Goal: Information Seeking & Learning: Learn about a topic

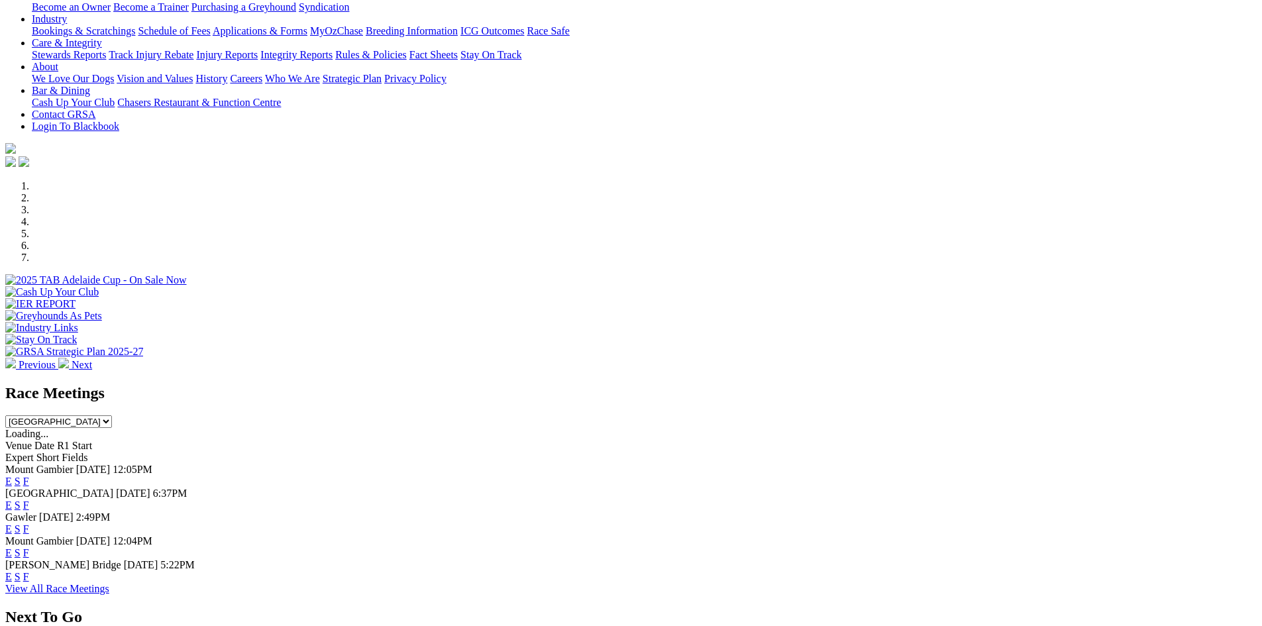
scroll to position [372, 0]
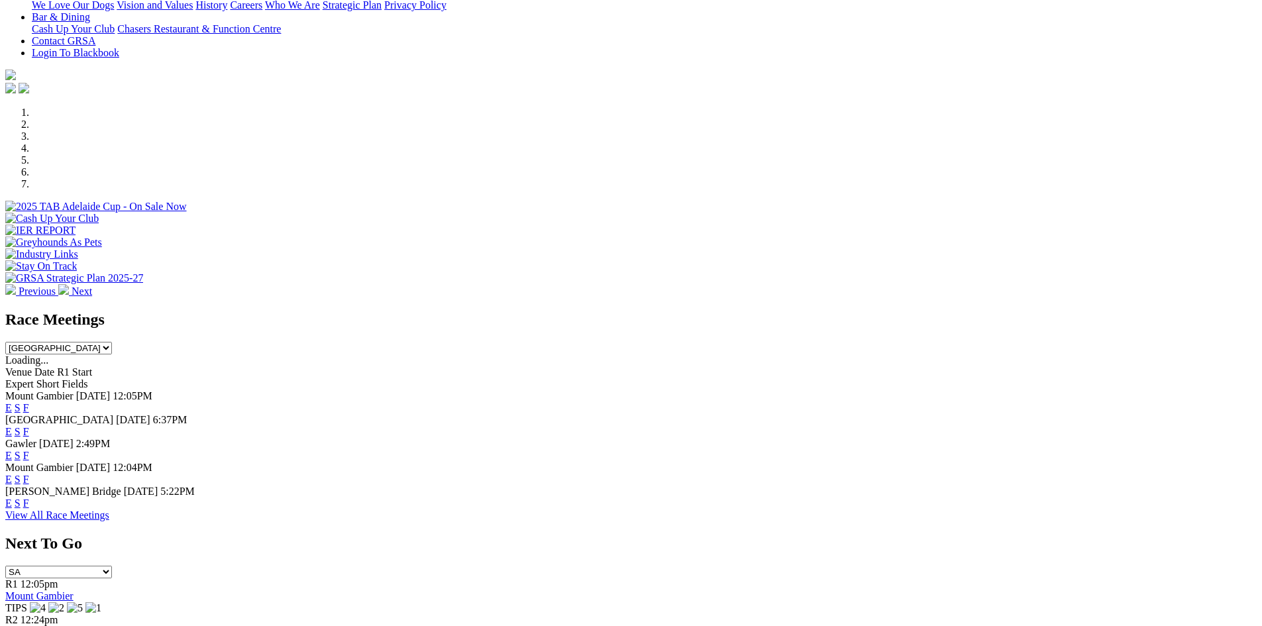
click at [29, 426] on link "F" at bounding box center [26, 431] width 6 height 11
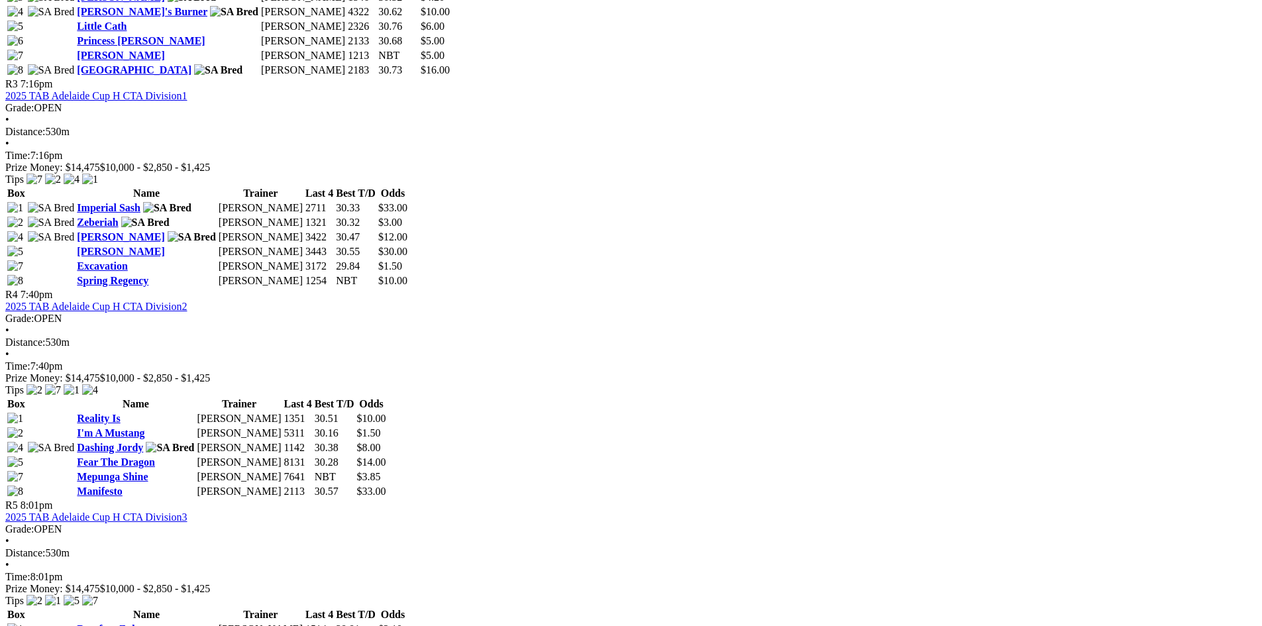
scroll to position [1060, 0]
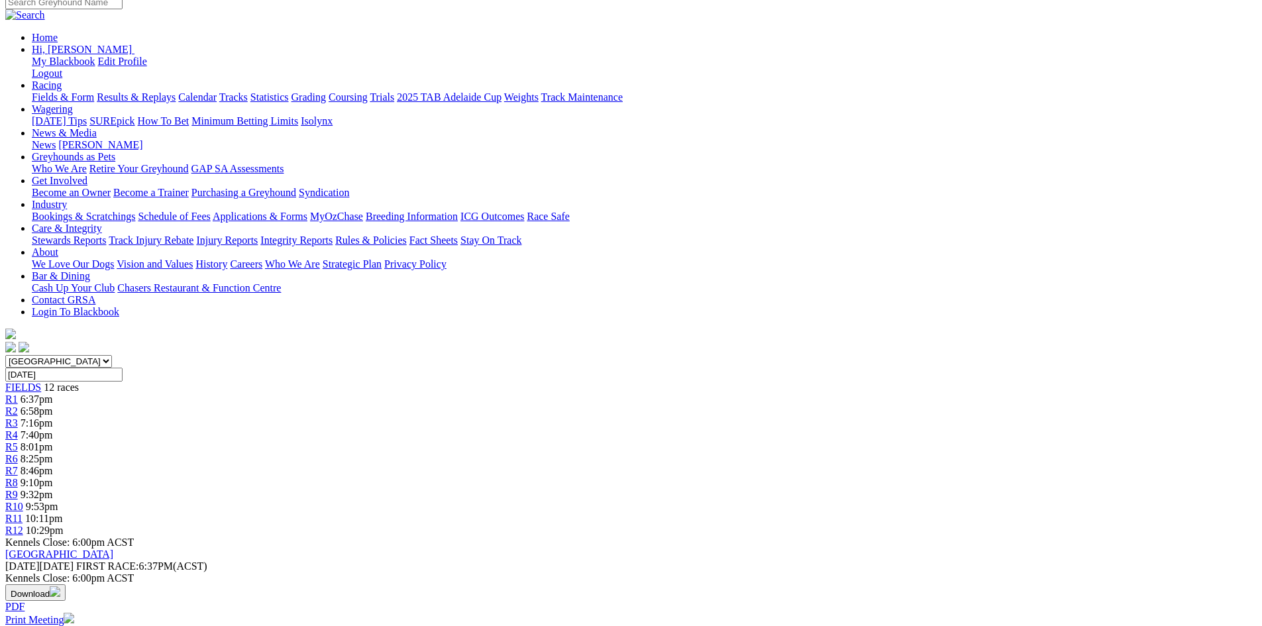
scroll to position [133, 0]
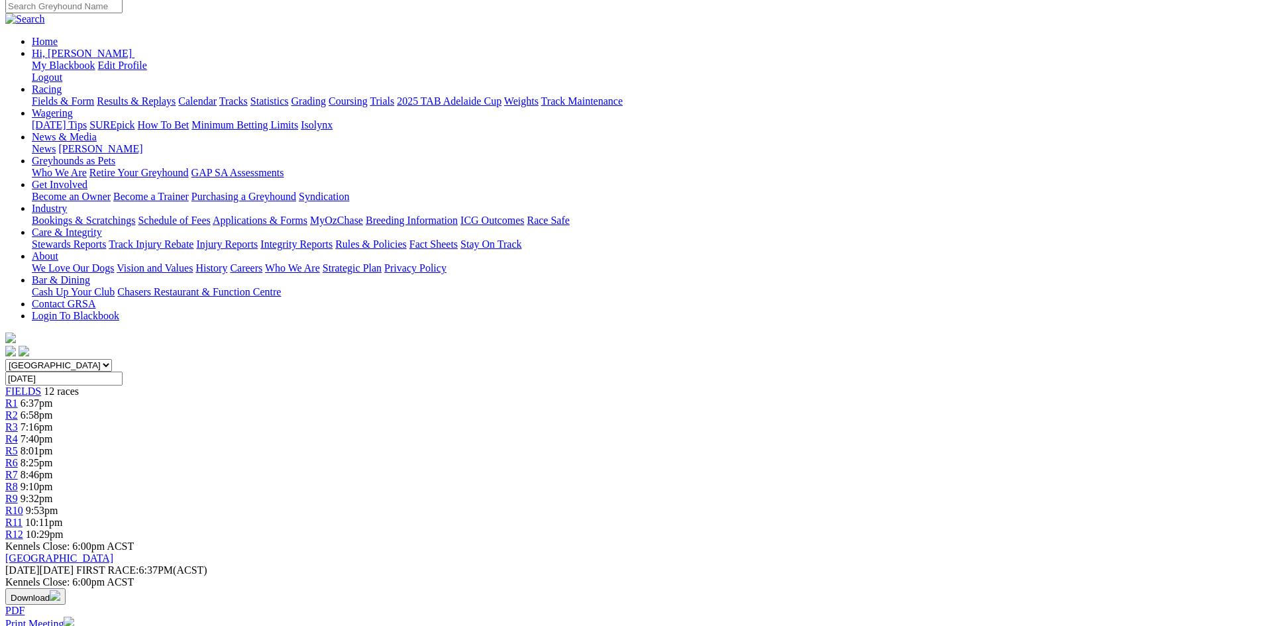
click at [53, 493] on span "9:32pm" at bounding box center [37, 498] width 32 height 11
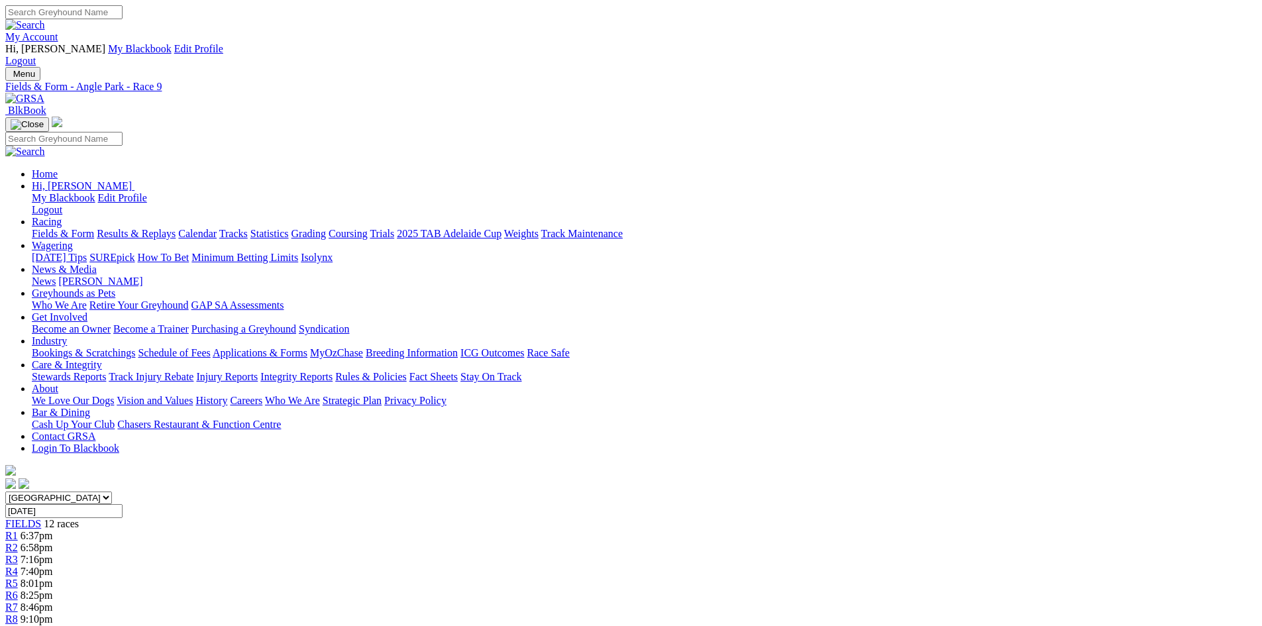
click at [94, 228] on link "Fields & Form" at bounding box center [63, 233] width 62 height 11
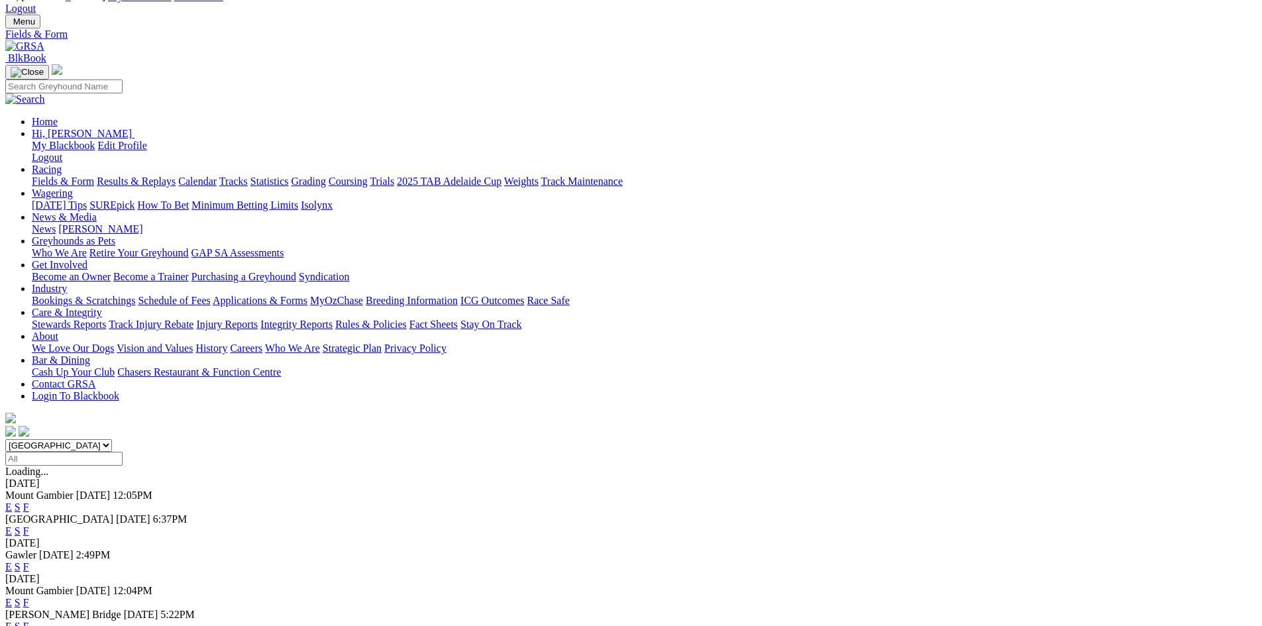
scroll to position [133, 0]
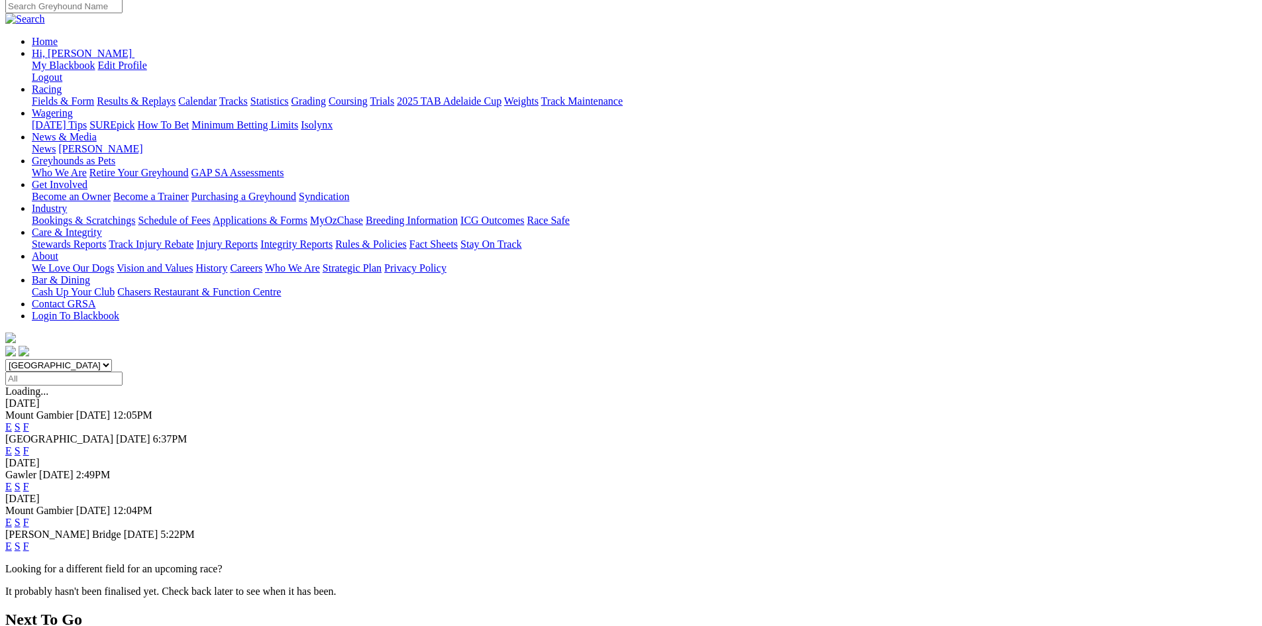
click at [29, 541] on link "F" at bounding box center [26, 546] width 6 height 11
